Goal: Find contact information: Find contact information

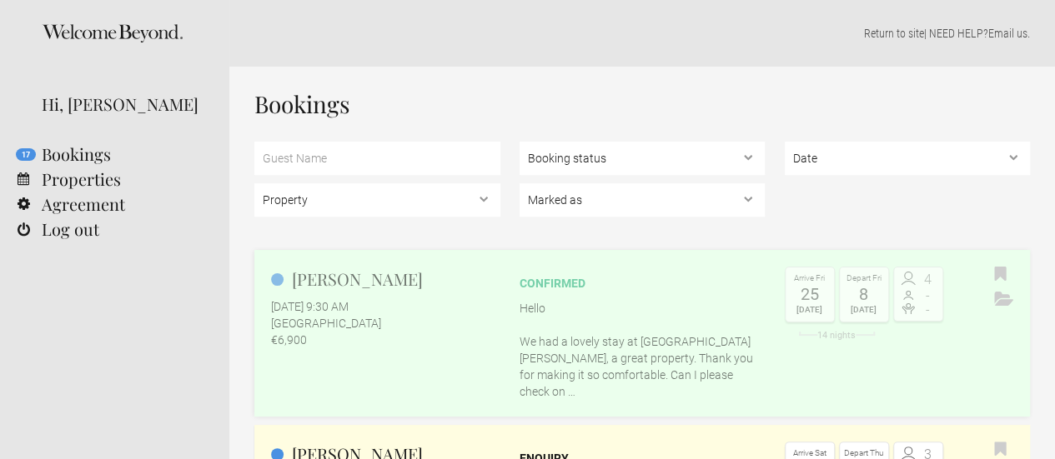
click at [319, 290] on h2 "[PERSON_NAME]" at bounding box center [385, 279] width 229 height 25
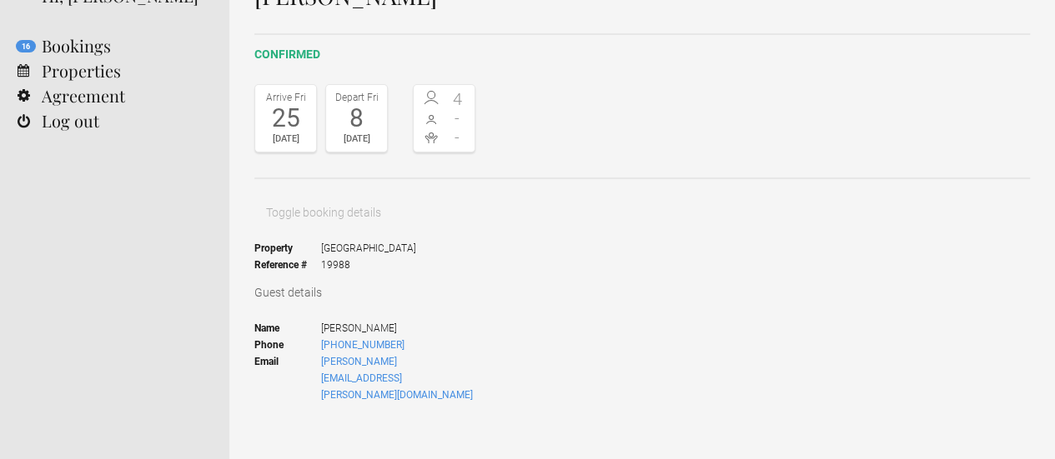
scroll to position [83, 0]
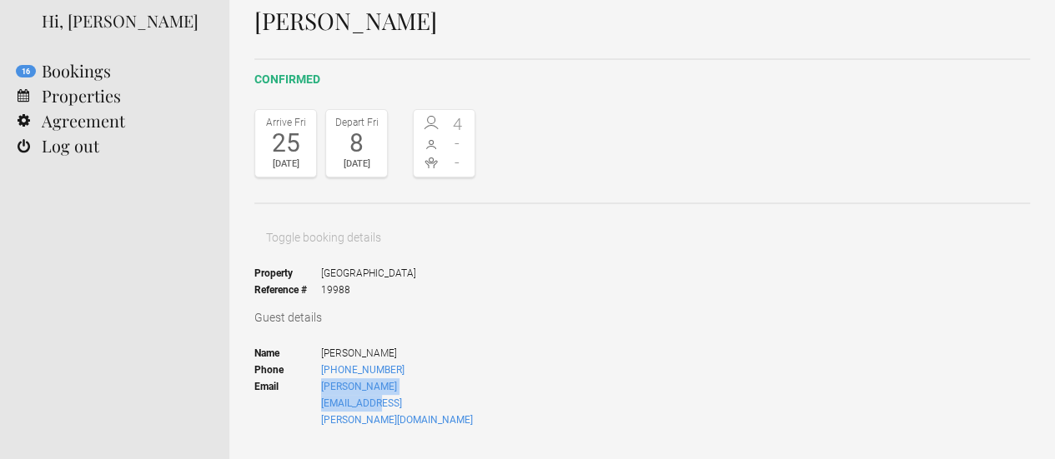
drag, startPoint x: 445, startPoint y: 334, endPoint x: 301, endPoint y: 345, distance: 144.7
click at [301, 345] on ul "Name John Leahy Phone +447909997972 Email john.a.j.leahy@gmail.com" at bounding box center [364, 386] width 221 height 105
copy li "[PERSON_NAME][EMAIL_ADDRESS][PERSON_NAME][DOMAIN_NAME]"
click at [438, 309] on div "Guest details Name John Leahy Phone +447909997972 Email john.a.j.leahy@gmail.com" at bounding box center [642, 374] width 776 height 130
drag, startPoint x: 404, startPoint y: 314, endPoint x: 315, endPoint y: 326, distance: 90.1
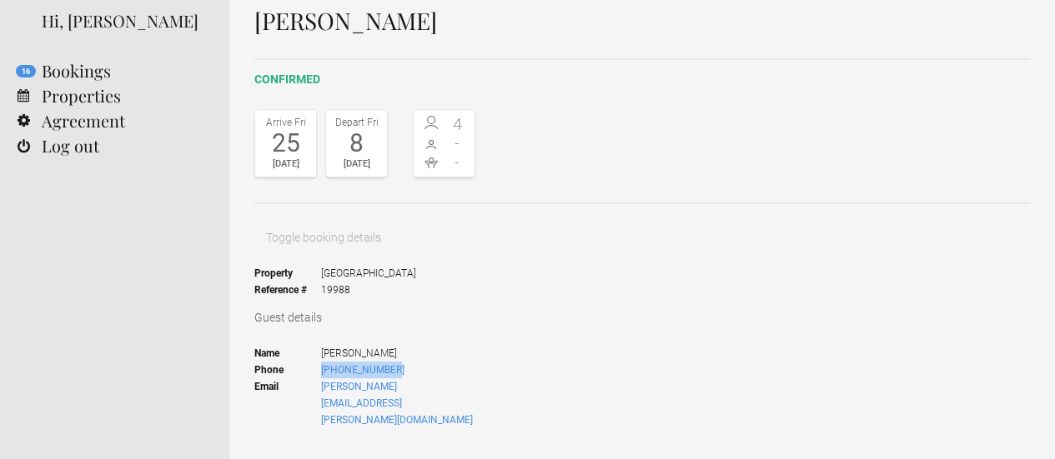
click at [315, 362] on li "Phone +447909997972" at bounding box center [364, 370] width 221 height 17
copy li "+447909997972"
click at [94, 123] on link "Agreement" at bounding box center [114, 120] width 229 height 25
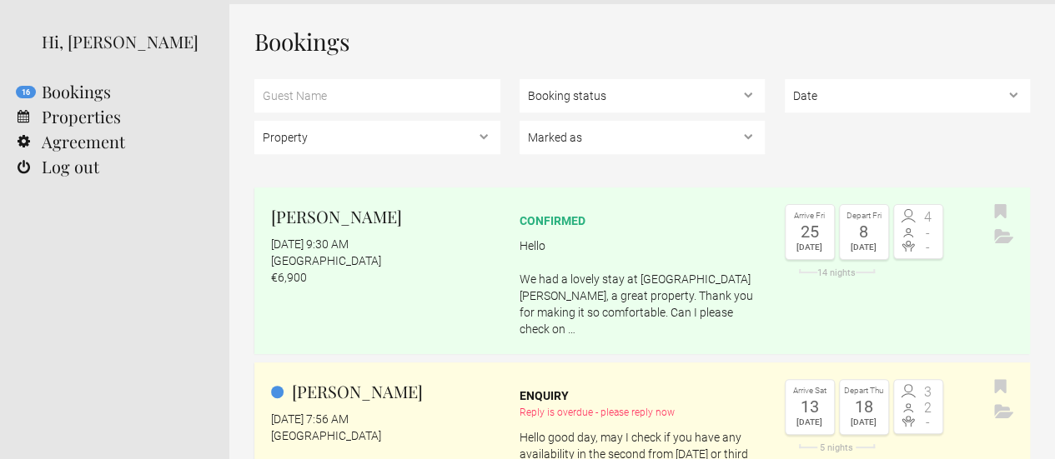
scroll to position [83, 0]
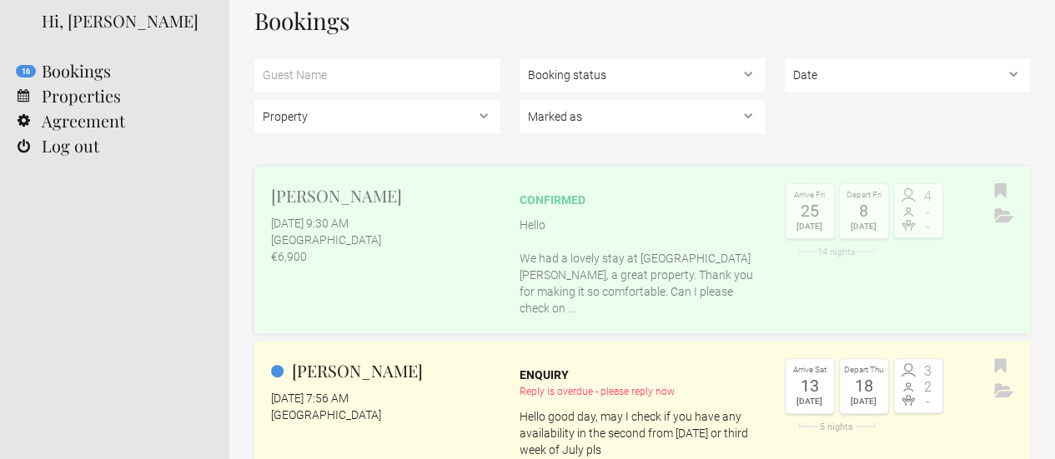
click at [669, 262] on p "Hello We had a lovely stay at Casa BonTon, a great property. Thank you for maki…" at bounding box center [643, 267] width 246 height 100
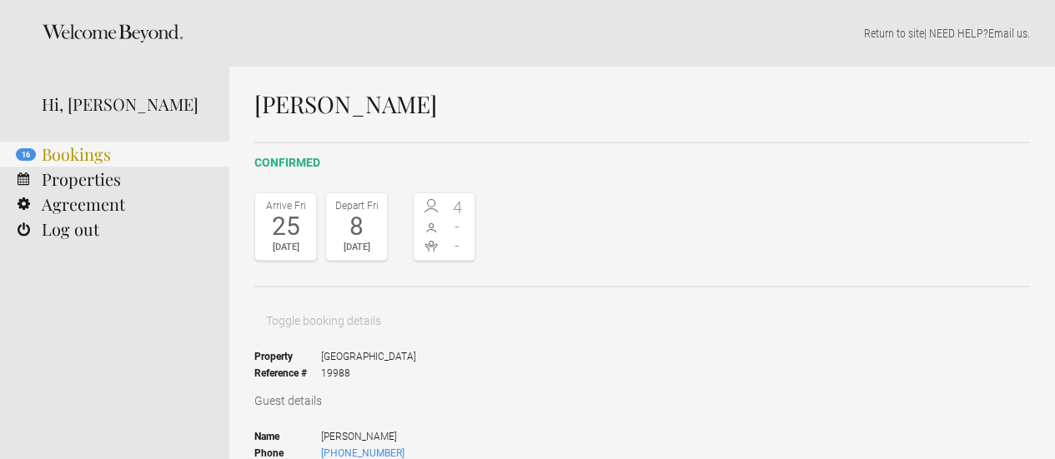
click at [83, 155] on link "16 Bookings" at bounding box center [114, 154] width 229 height 25
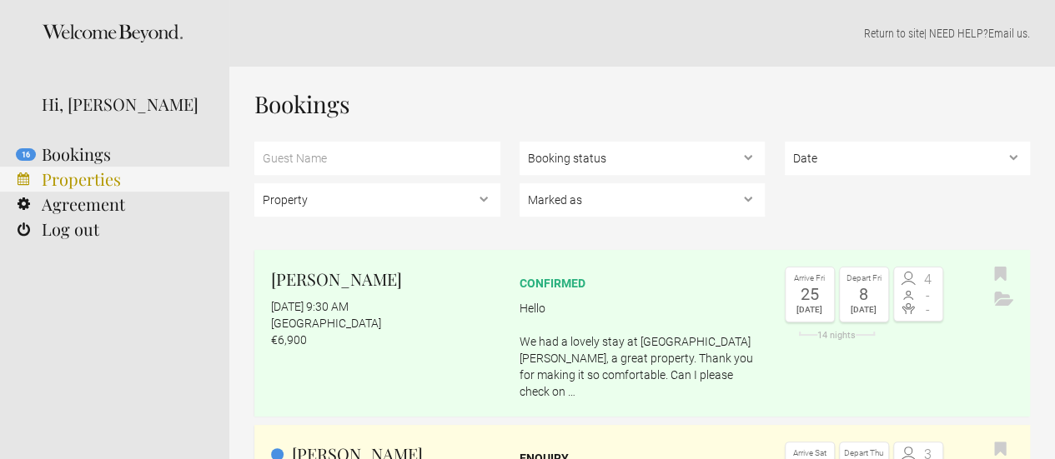
click at [99, 179] on link "Properties" at bounding box center [114, 179] width 229 height 25
click at [118, 108] on div "Hi, [PERSON_NAME]" at bounding box center [123, 104] width 163 height 25
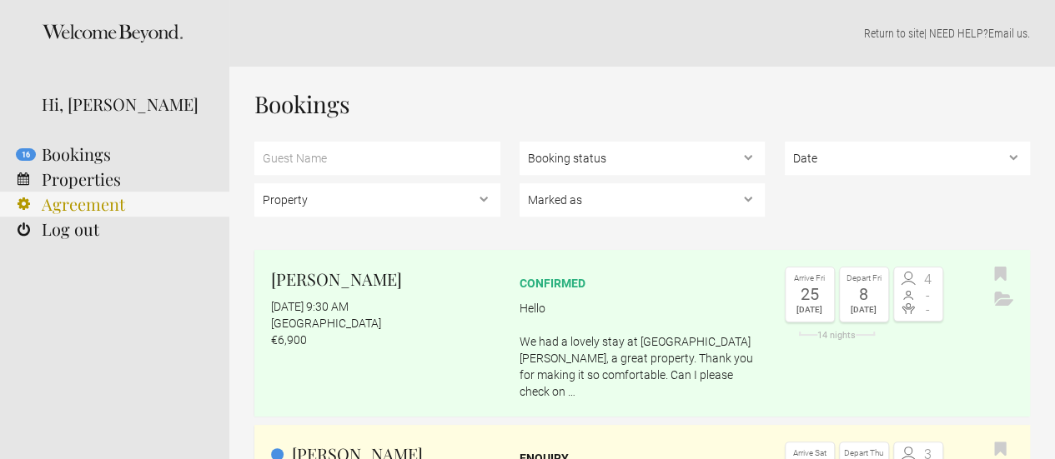
click at [68, 201] on link "Agreement" at bounding box center [114, 204] width 229 height 25
